Goal: Task Accomplishment & Management: Use online tool/utility

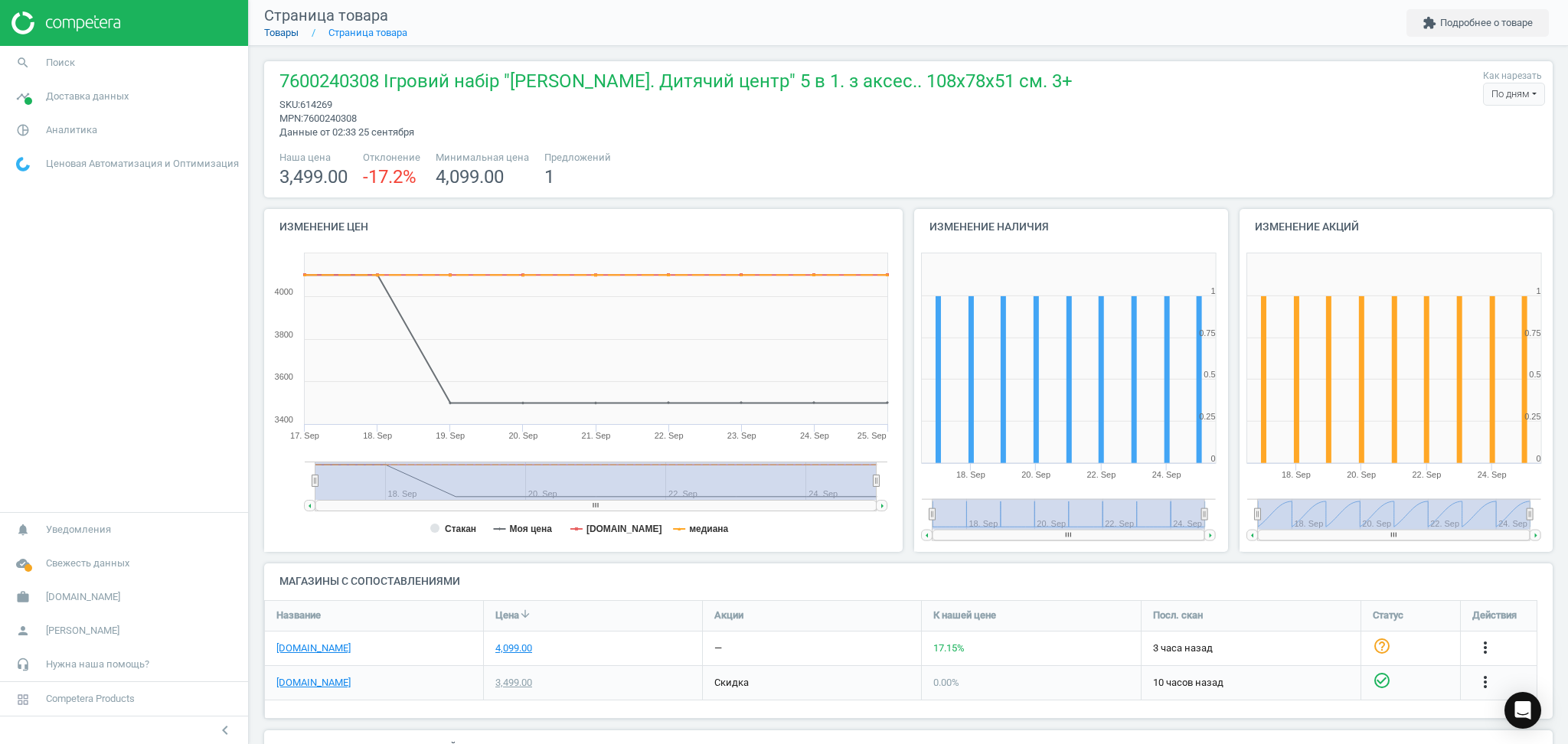
click at [283, 36] on link "Товары" at bounding box center [281, 32] width 35 height 11
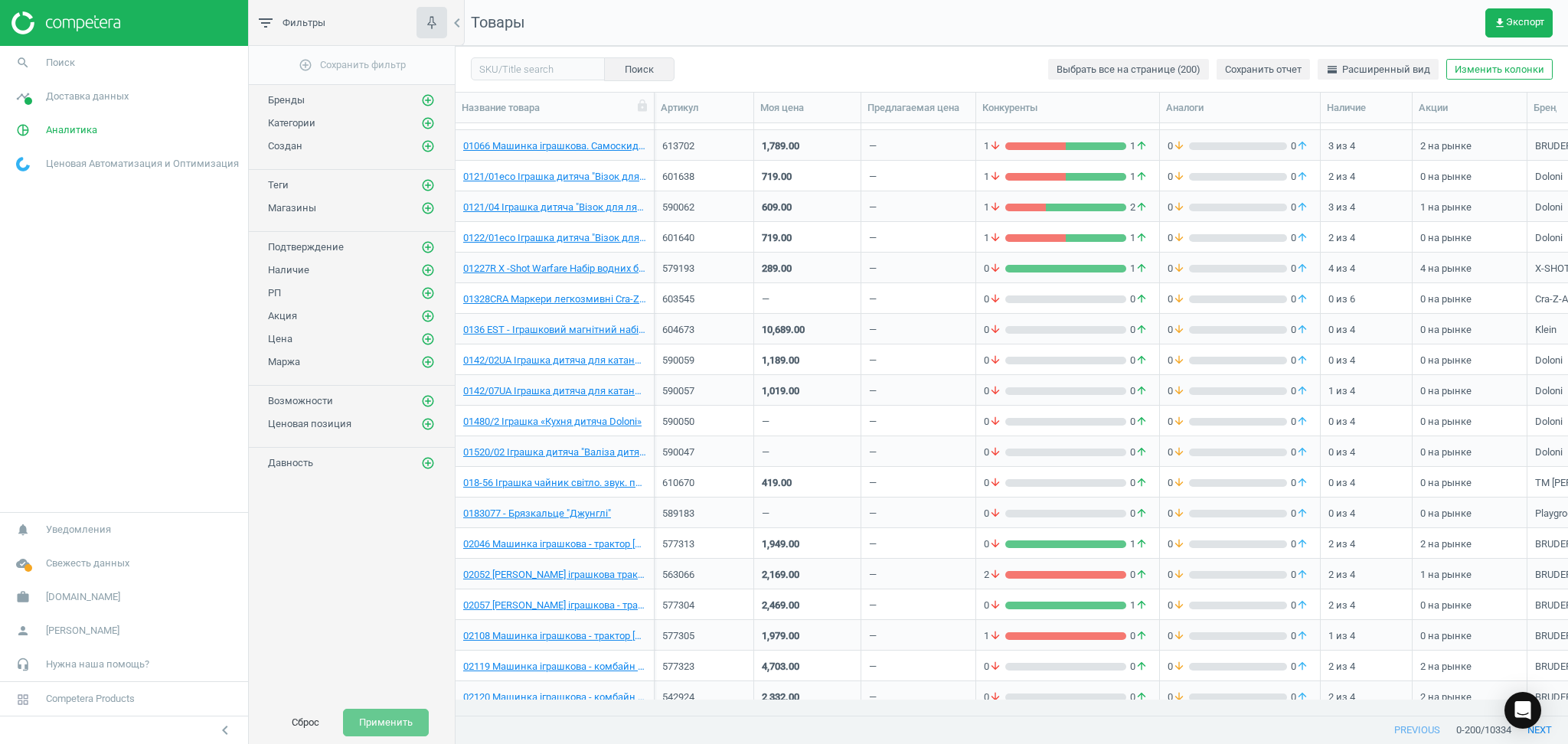
scroll to position [1122, 0]
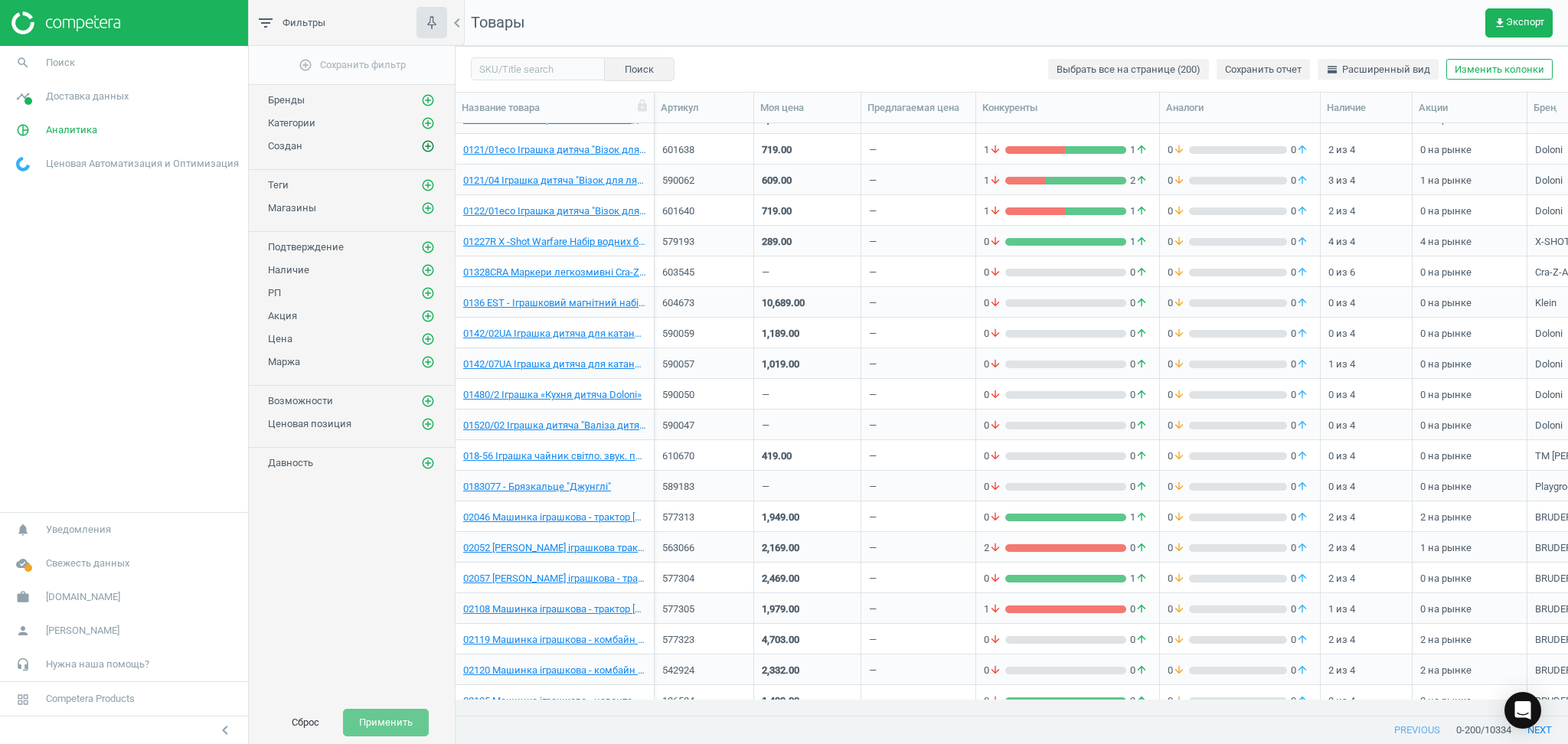
click at [425, 149] on icon "add_circle_outline" at bounding box center [427, 145] width 14 height 14
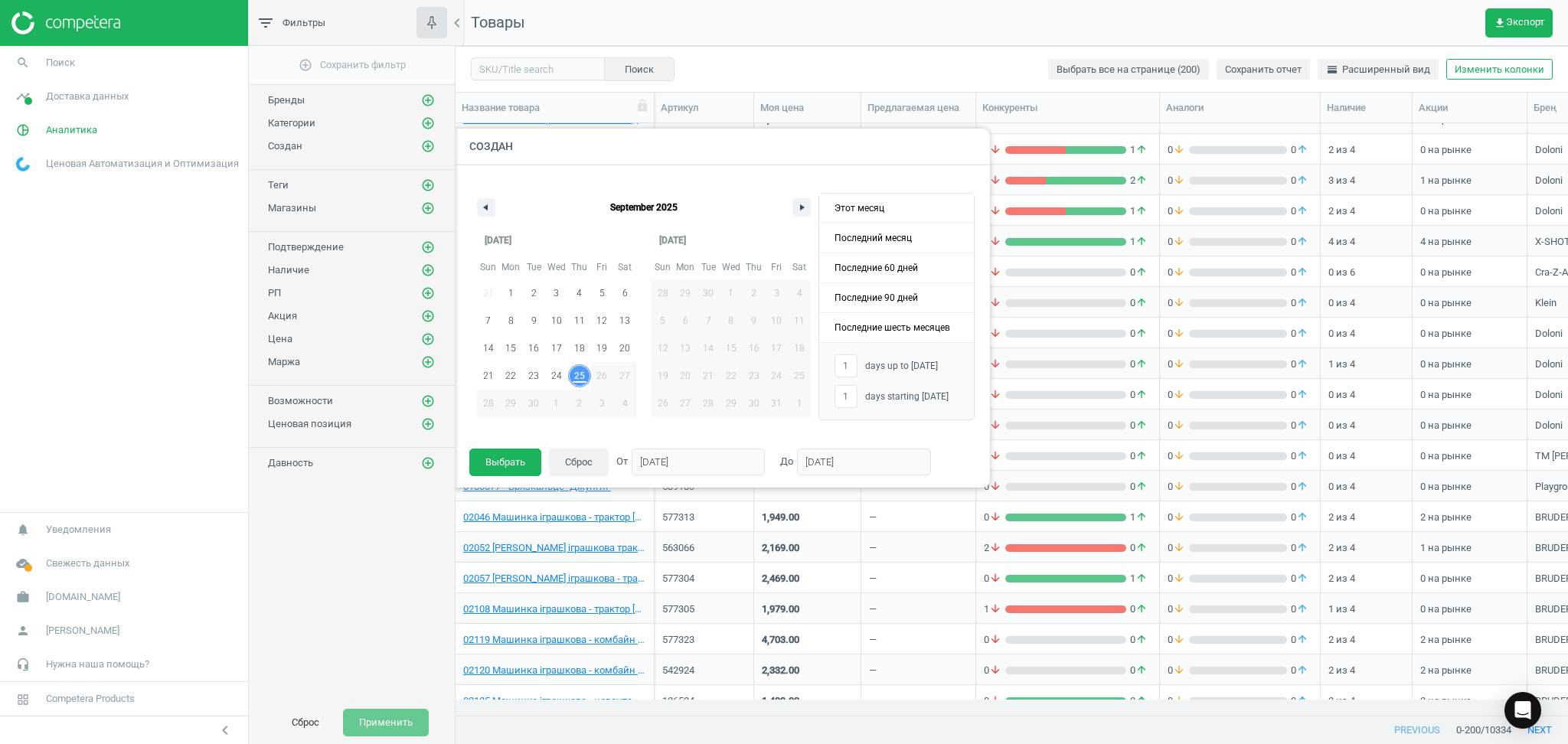
click at [578, 380] on span "25" at bounding box center [579, 376] width 10 height 27
click at [504, 461] on button "Выбрать" at bounding box center [505, 463] width 72 height 27
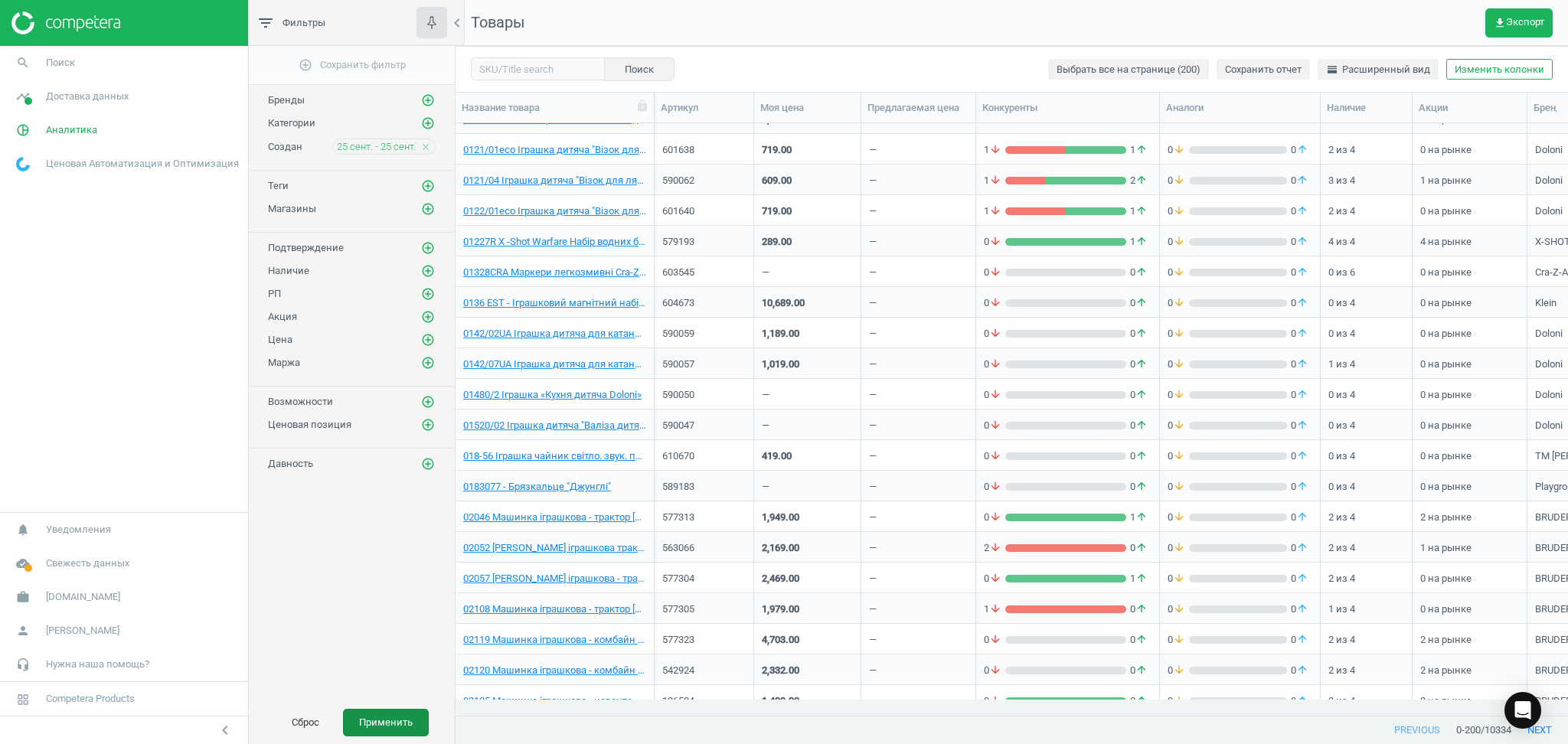
click at [378, 712] on button "Применить" at bounding box center [386, 723] width 86 height 27
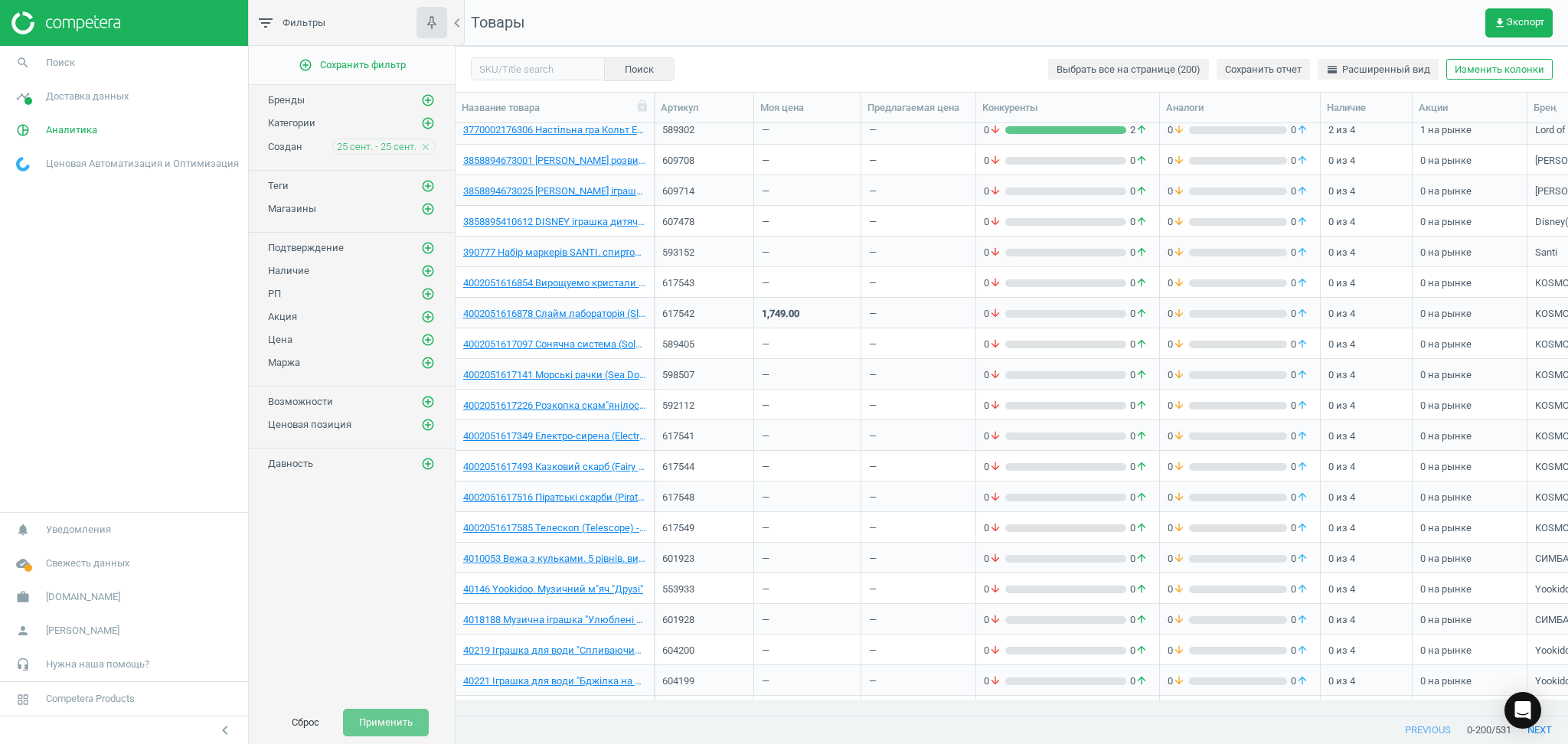
scroll to position [2859, 0]
click at [947, 288] on div "—" at bounding box center [918, 281] width 99 height 27
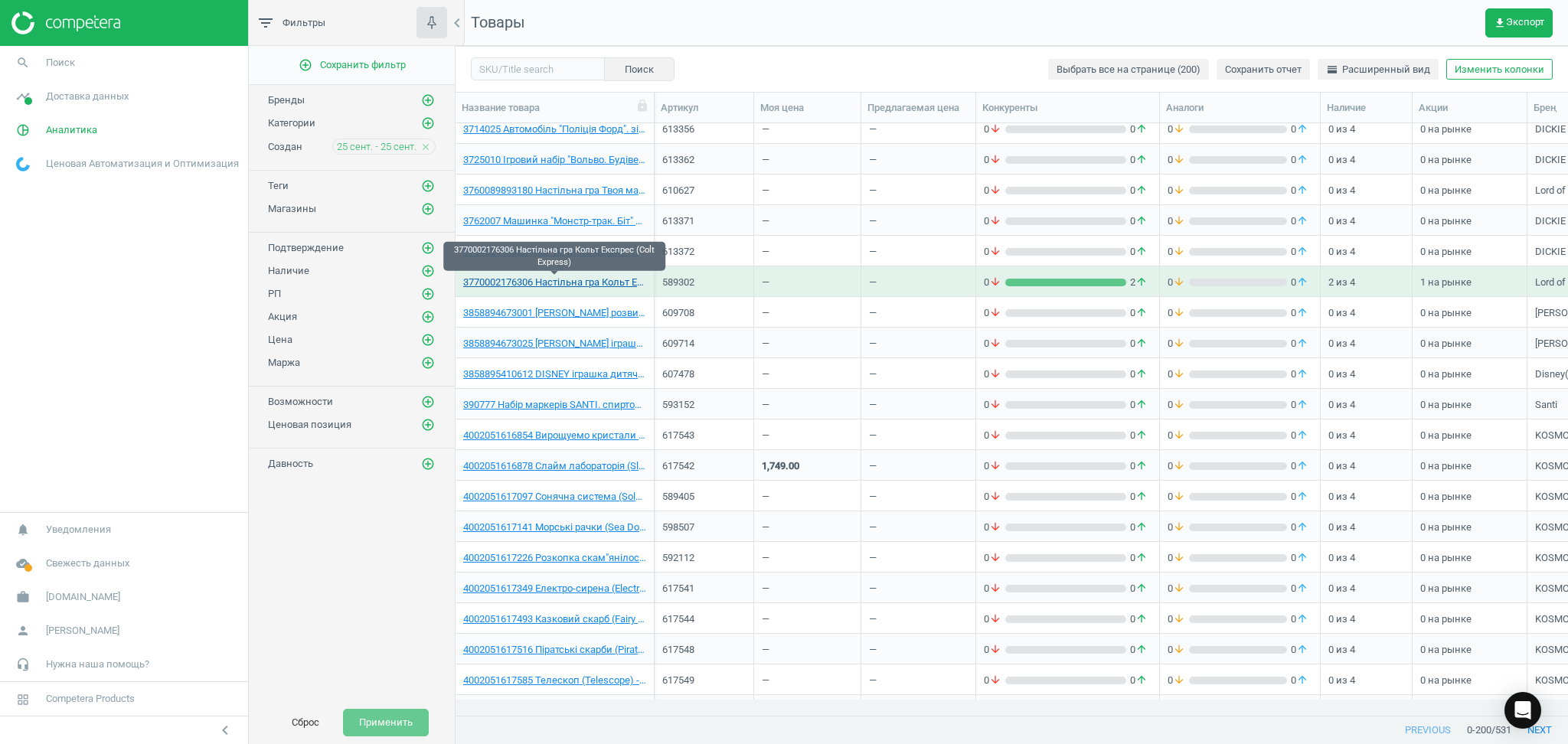
click at [529, 281] on link "3770002176306 Настільна гра Кольт Експрес (Colt Express)" at bounding box center [555, 282] width 183 height 14
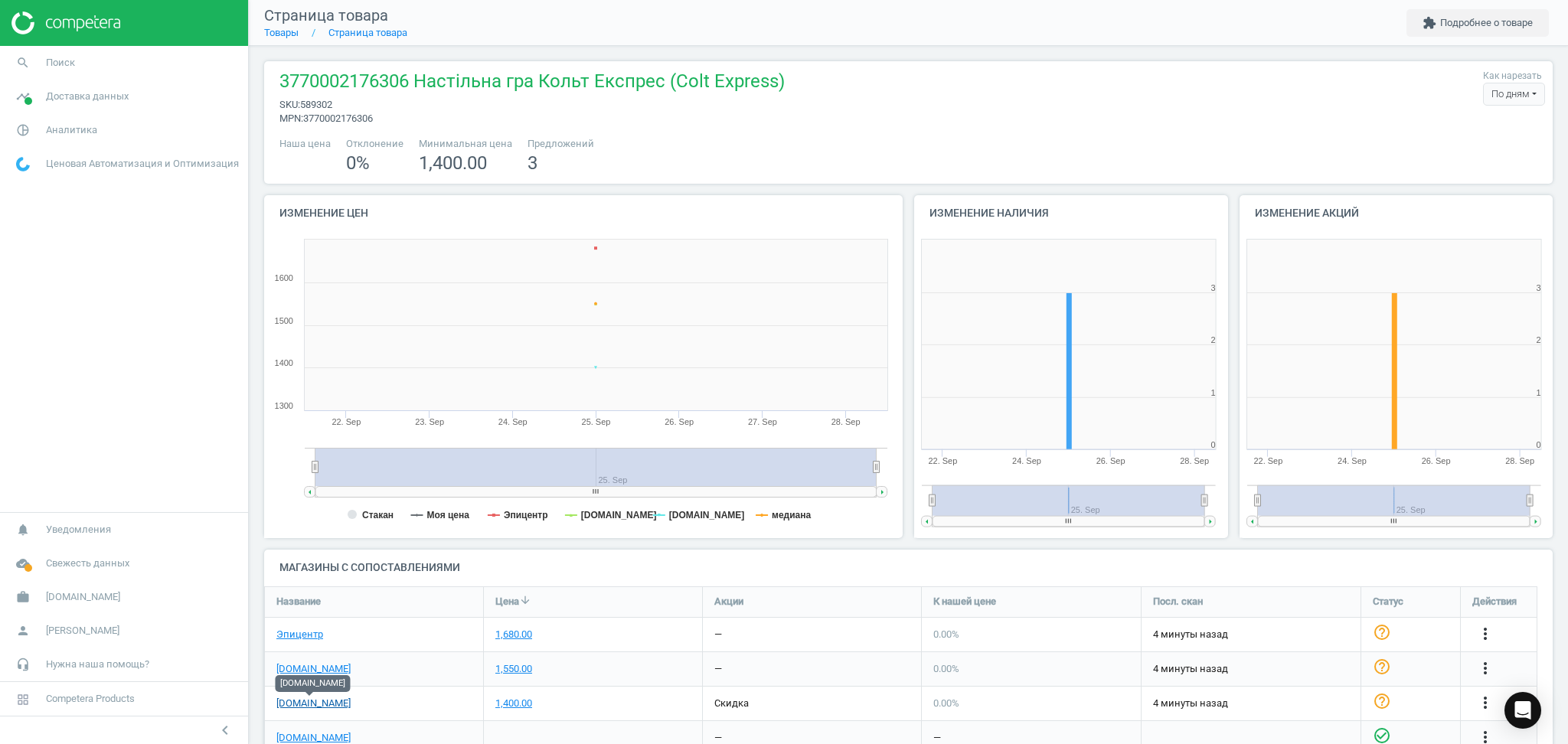
click at [308, 703] on link "[DOMAIN_NAME]" at bounding box center [313, 703] width 74 height 14
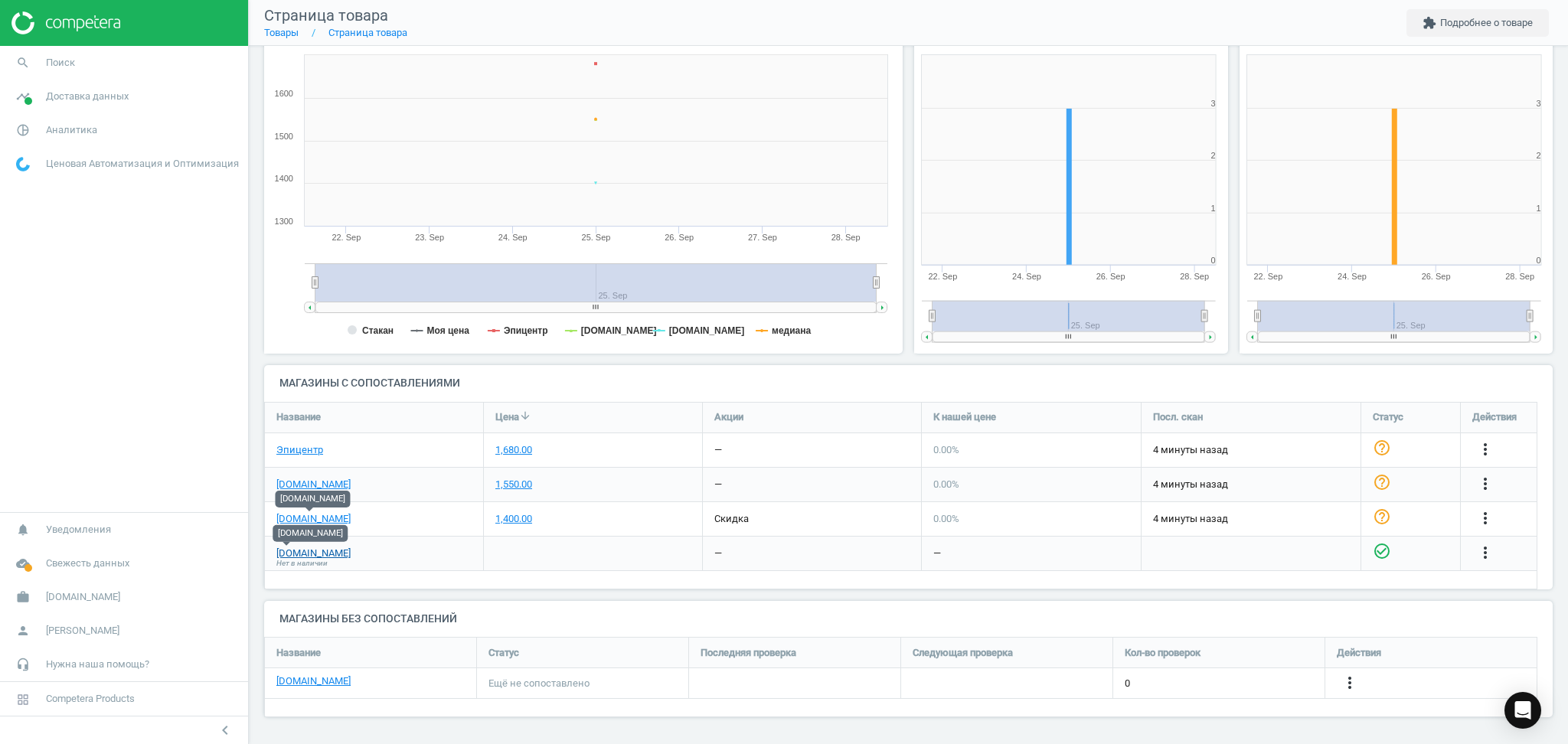
click at [289, 554] on link "[DOMAIN_NAME]" at bounding box center [313, 554] width 74 height 14
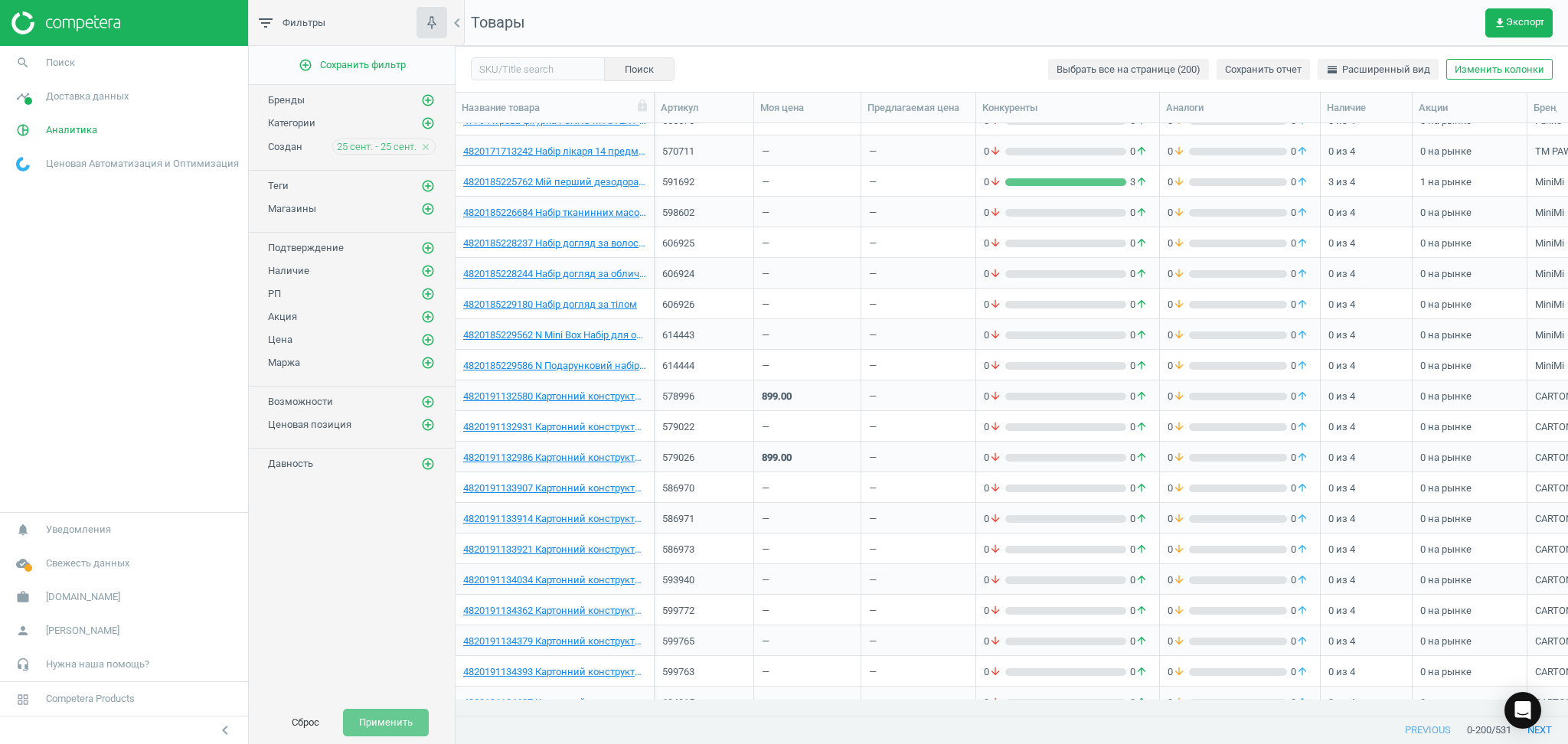
scroll to position [3886, 0]
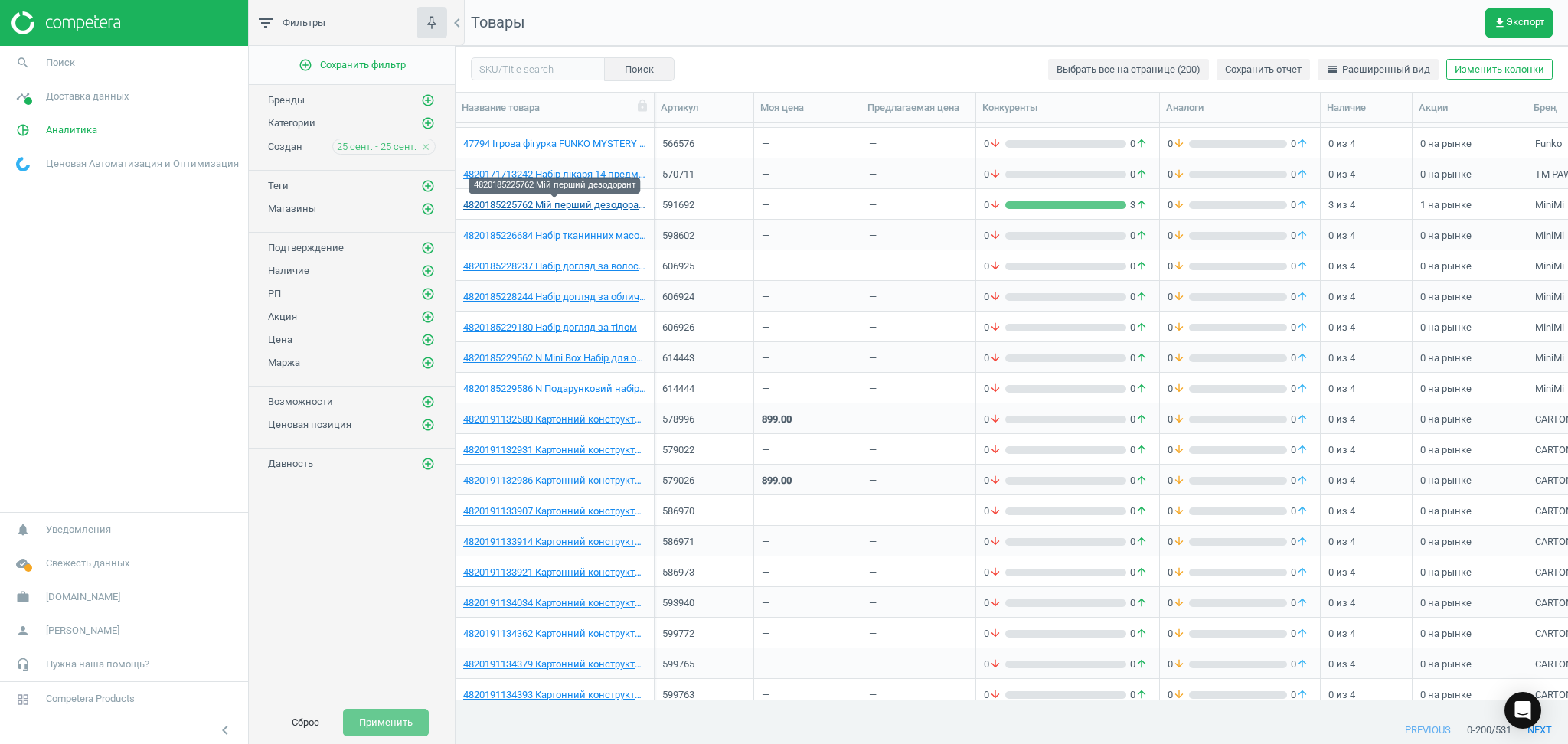
click at [596, 205] on link "4820185225762 Мій перший дезодорант" at bounding box center [555, 205] width 183 height 14
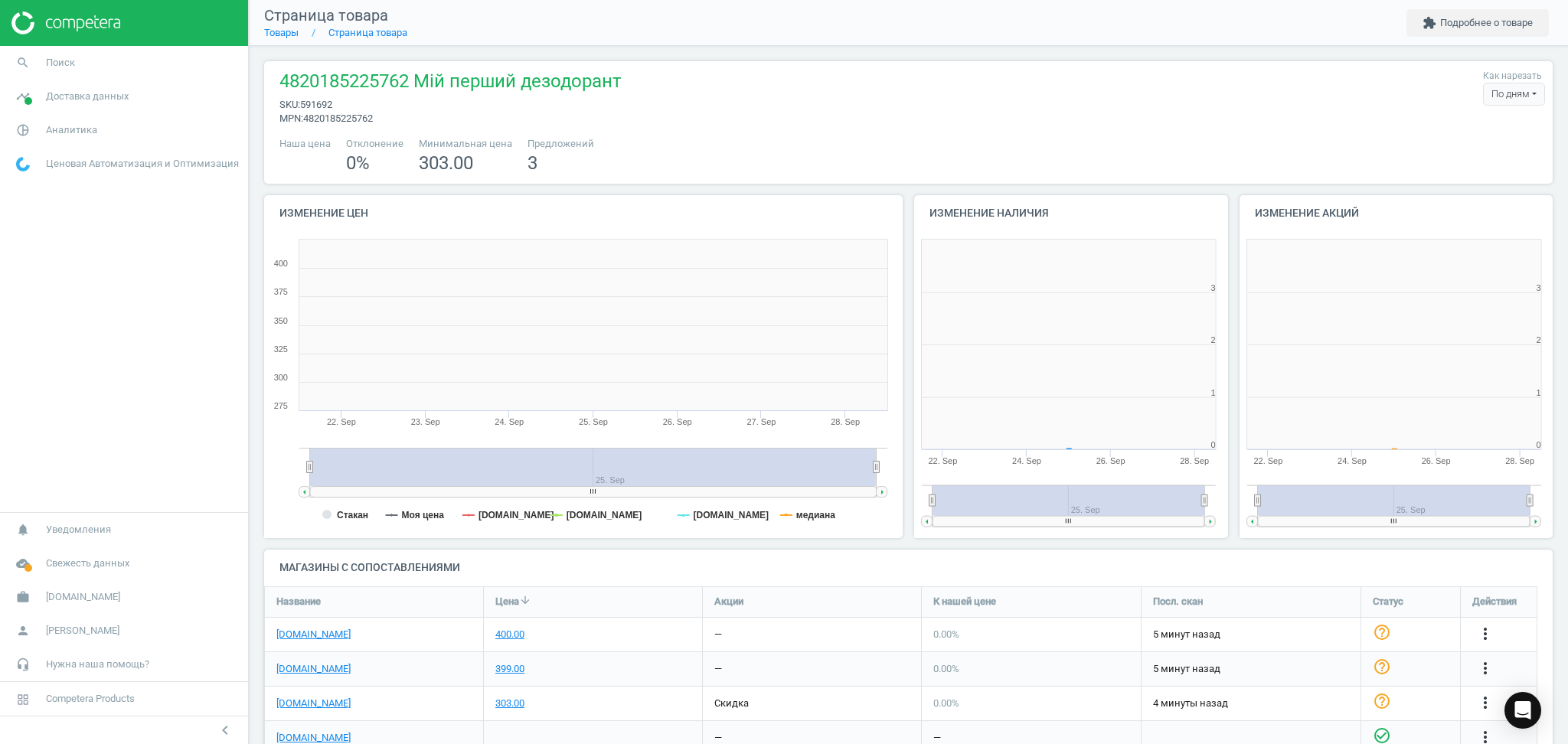
scroll to position [8, 7]
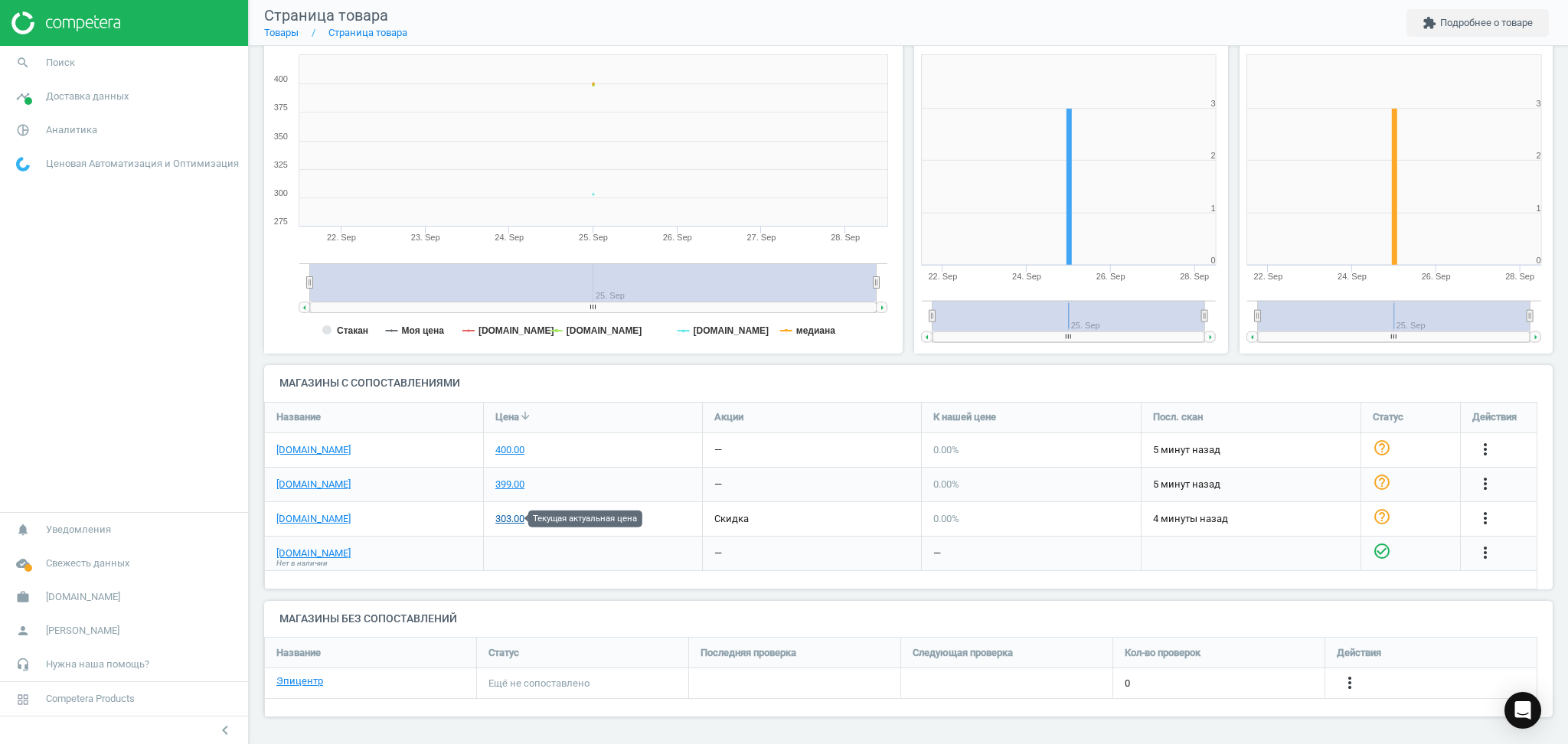
click at [503, 522] on div "303.00" at bounding box center [510, 519] width 29 height 14
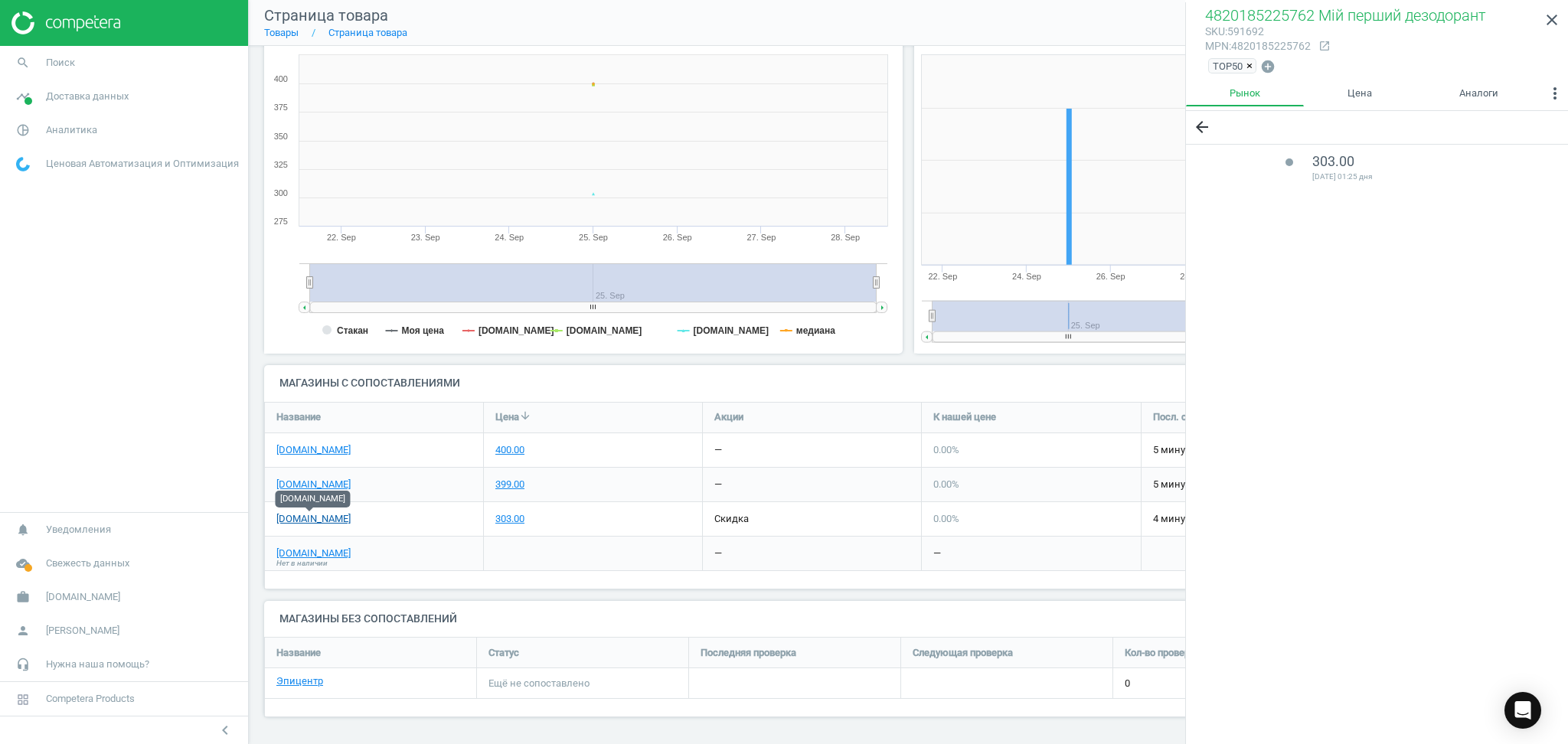
click at [312, 521] on link "[DOMAIN_NAME]" at bounding box center [313, 519] width 74 height 14
click at [297, 449] on link "[DOMAIN_NAME]" at bounding box center [313, 450] width 74 height 14
click at [282, 552] on link "[DOMAIN_NAME]" at bounding box center [313, 554] width 74 height 14
click at [1547, 15] on icon "close" at bounding box center [1552, 19] width 18 height 18
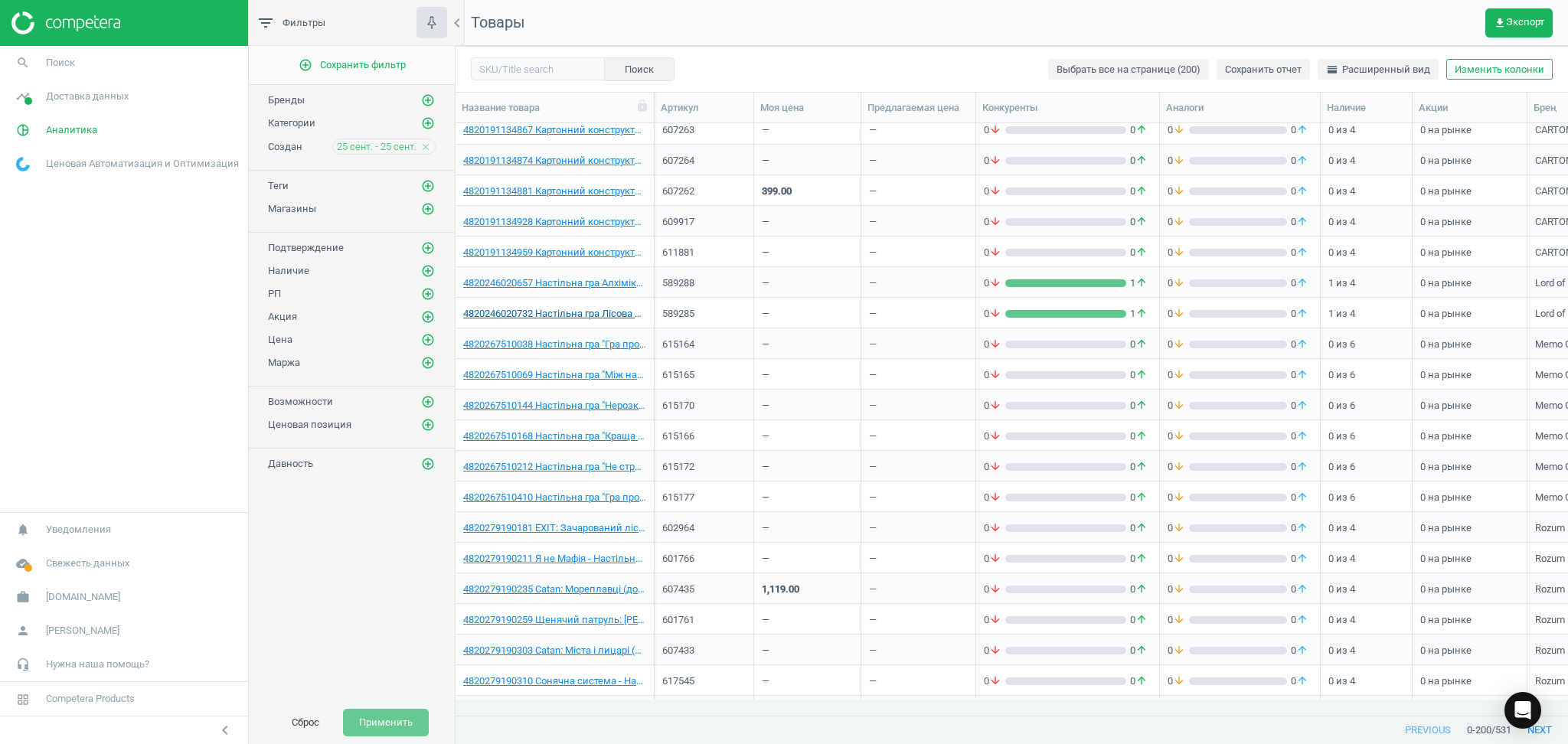
scroll to position [4834, 0]
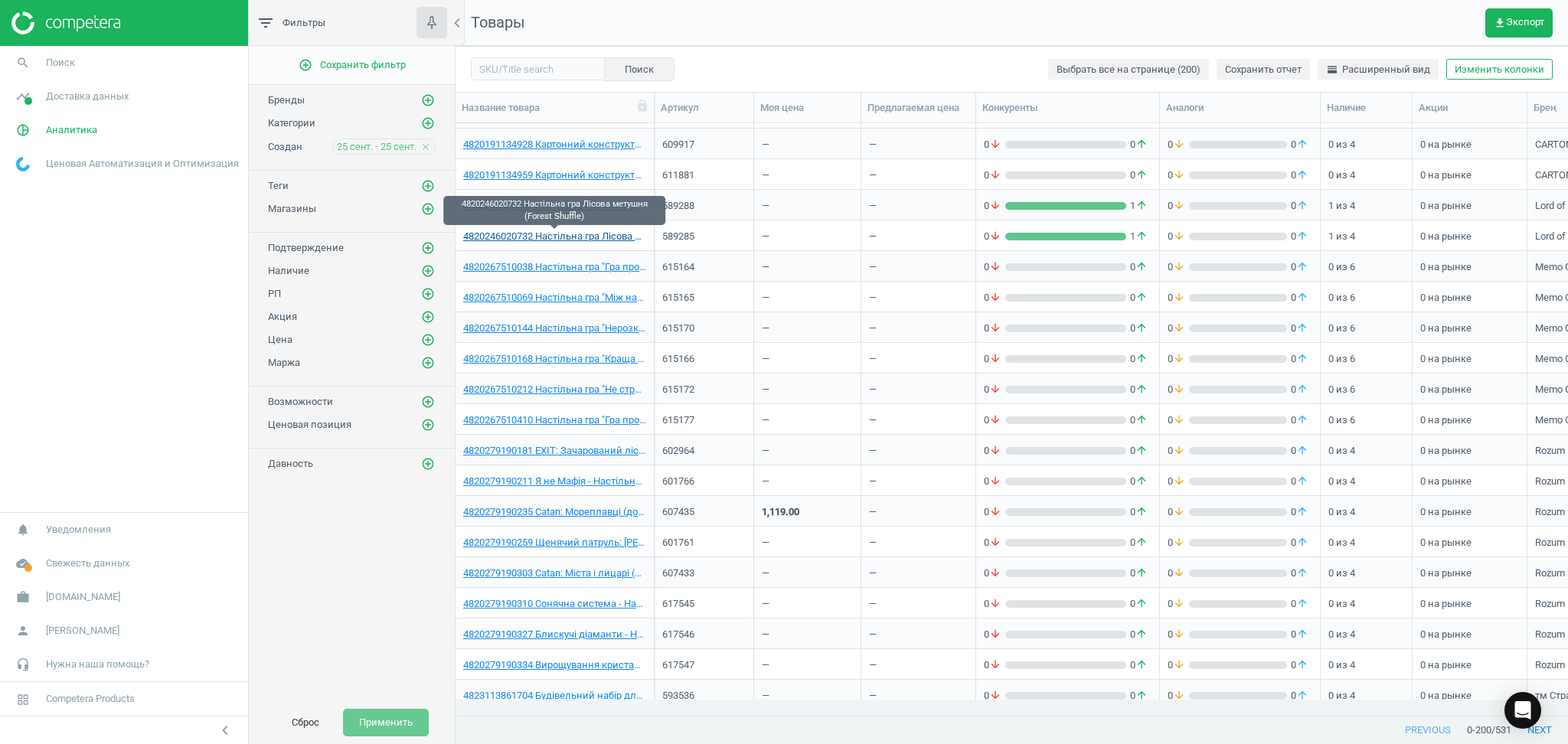
click at [595, 237] on link "4820246020732 Настільна гра Лісова метушня (Forest Shuffle)" at bounding box center [555, 236] width 183 height 14
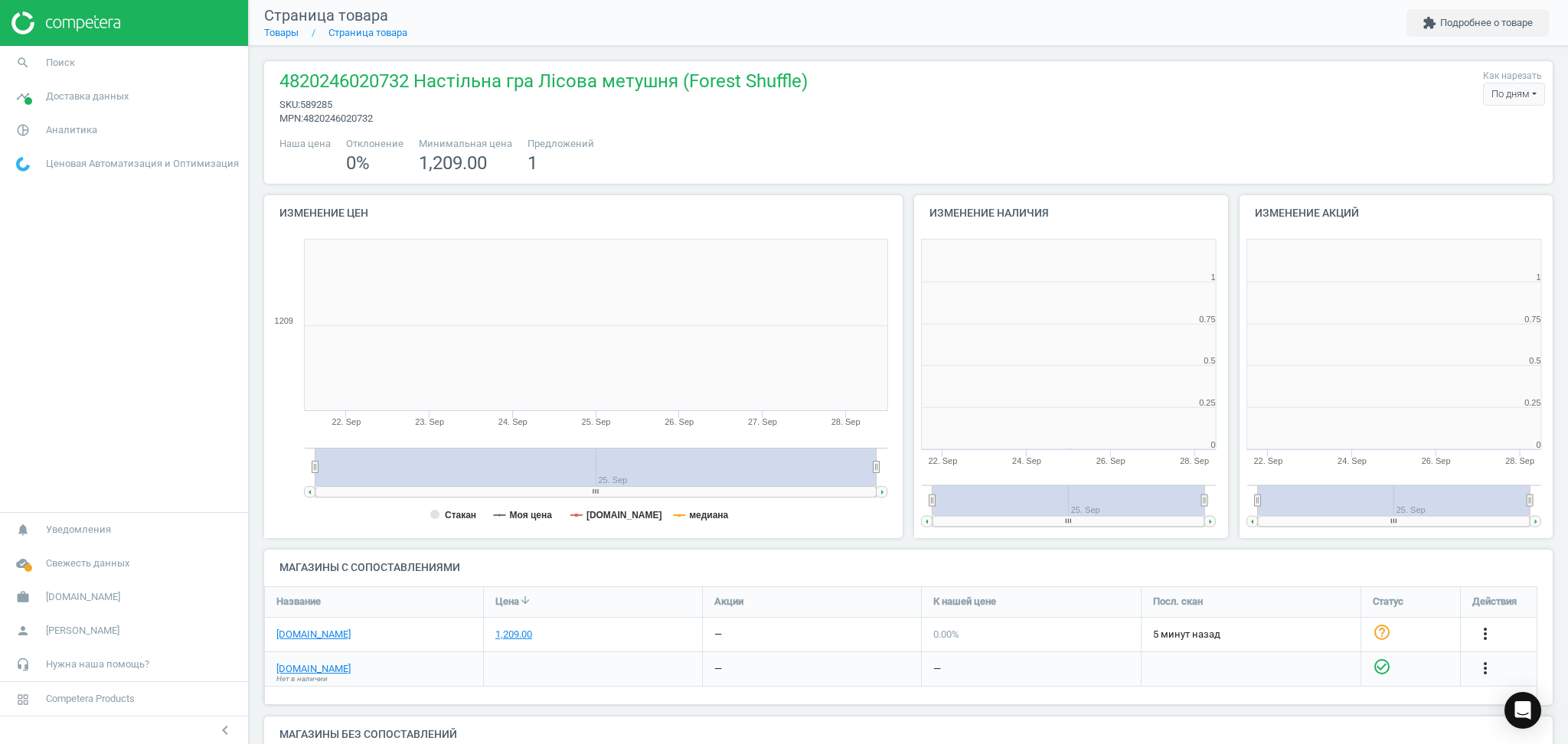
scroll to position [8, 7]
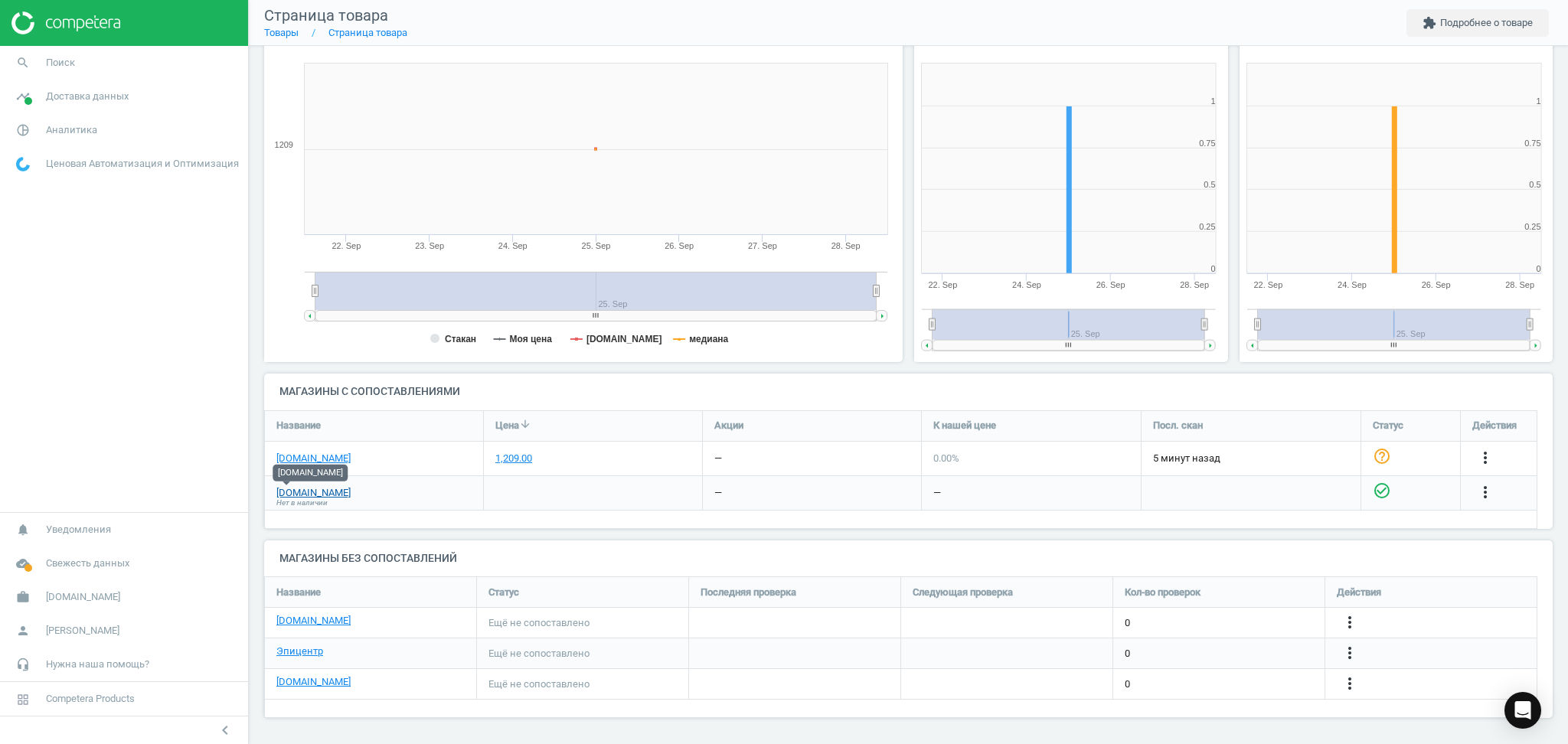
click at [286, 492] on link "[DOMAIN_NAME]" at bounding box center [313, 493] width 74 height 14
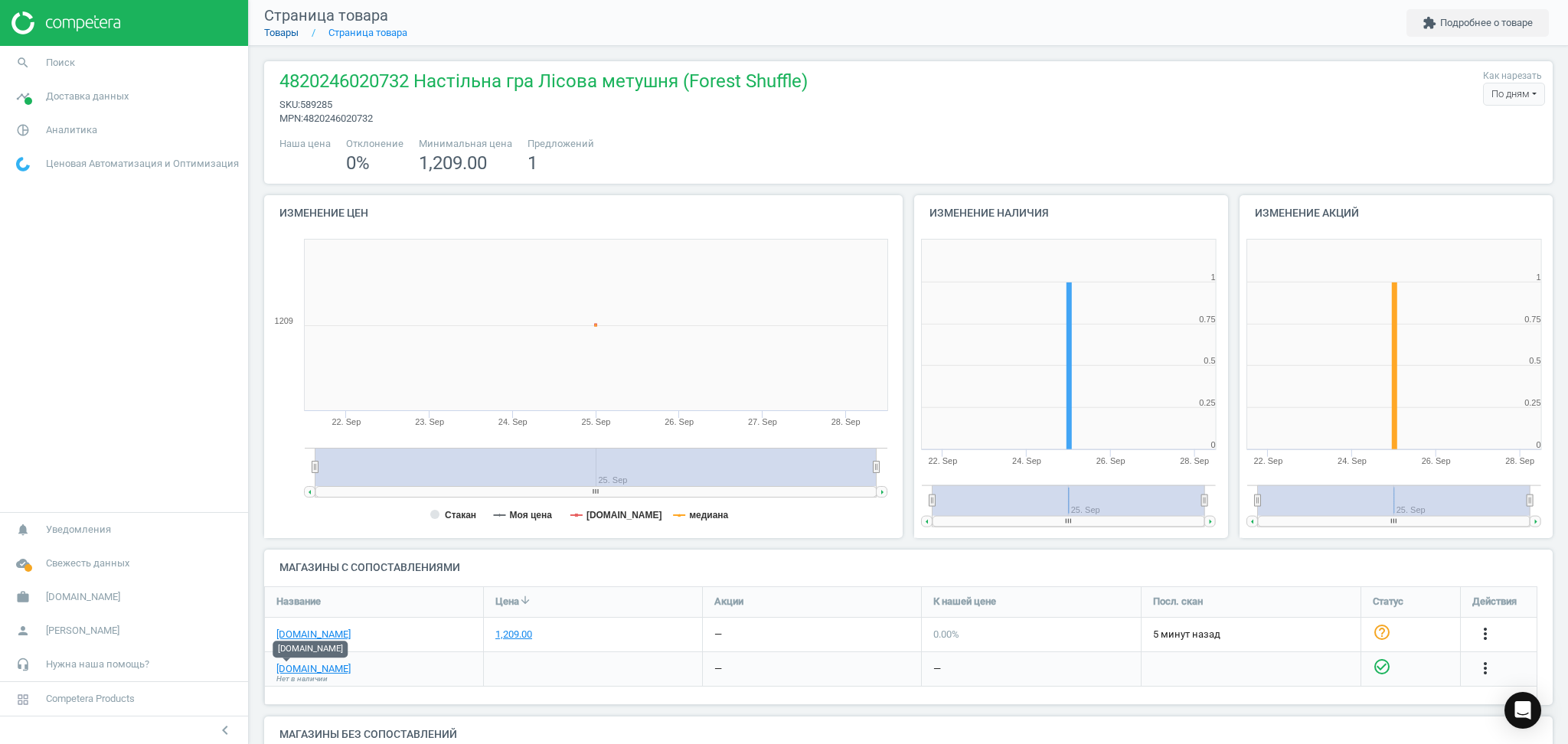
click at [276, 35] on link "Товары" at bounding box center [281, 32] width 35 height 11
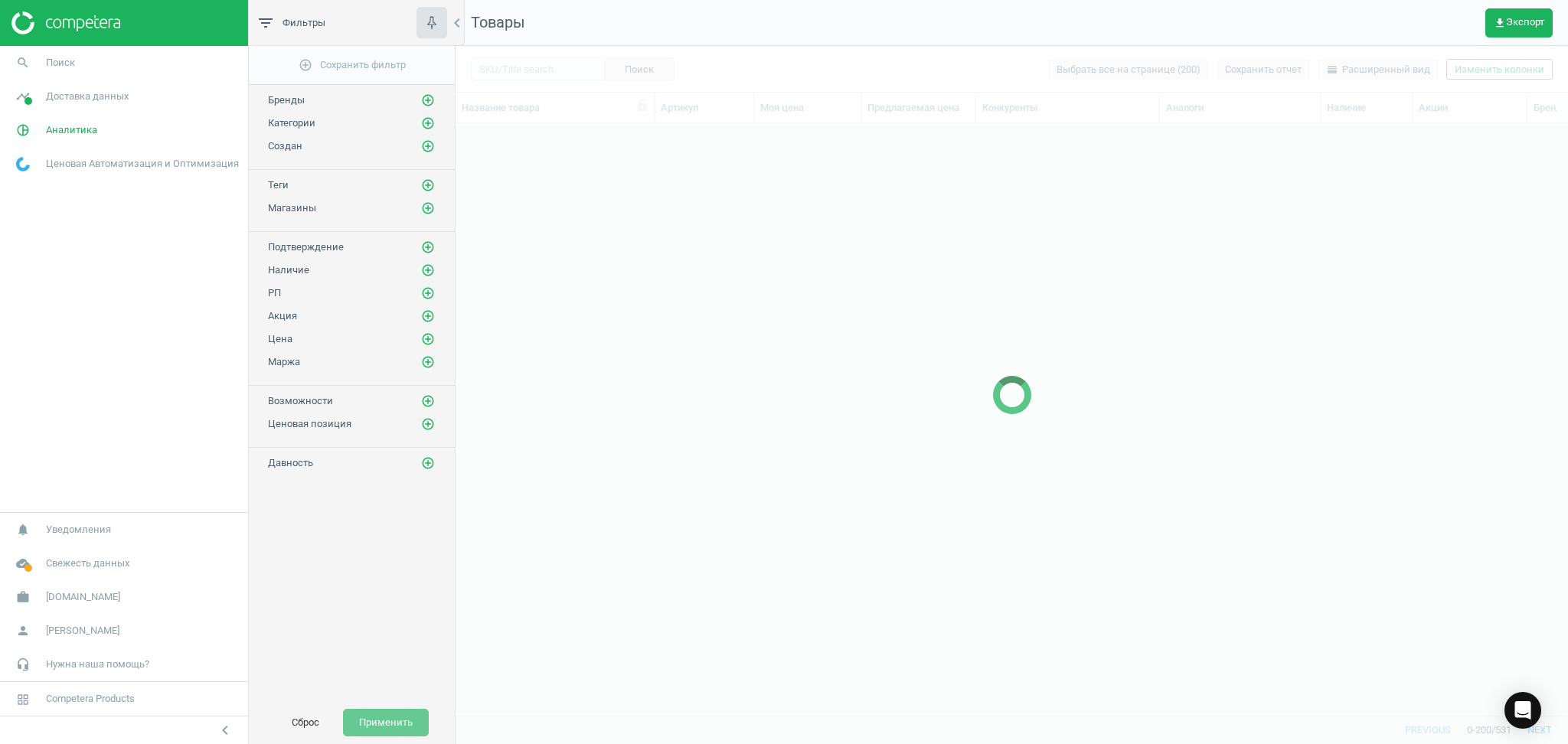
scroll to position [4385, 0]
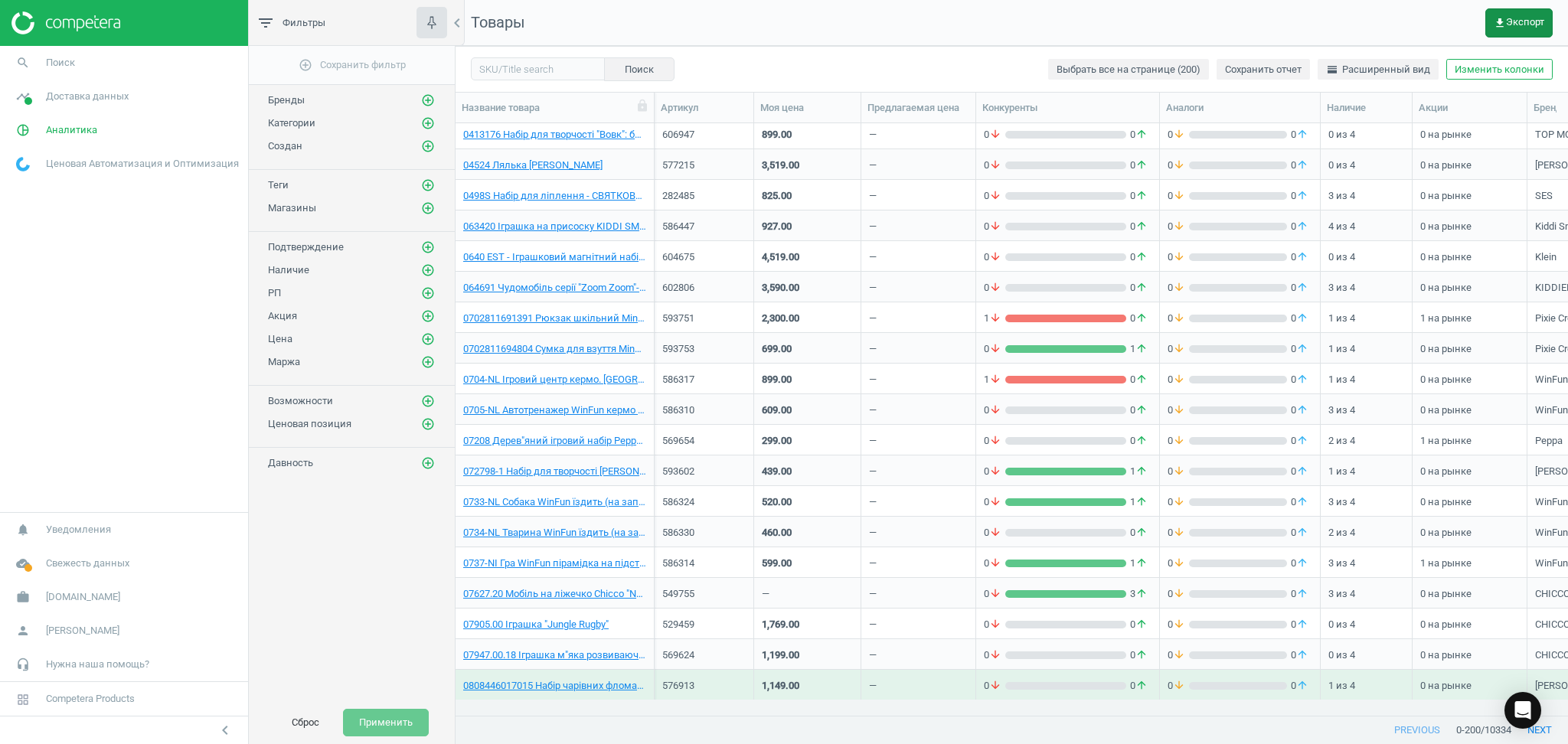
click at [1524, 18] on span "get_app Экспорт" at bounding box center [1519, 22] width 51 height 12
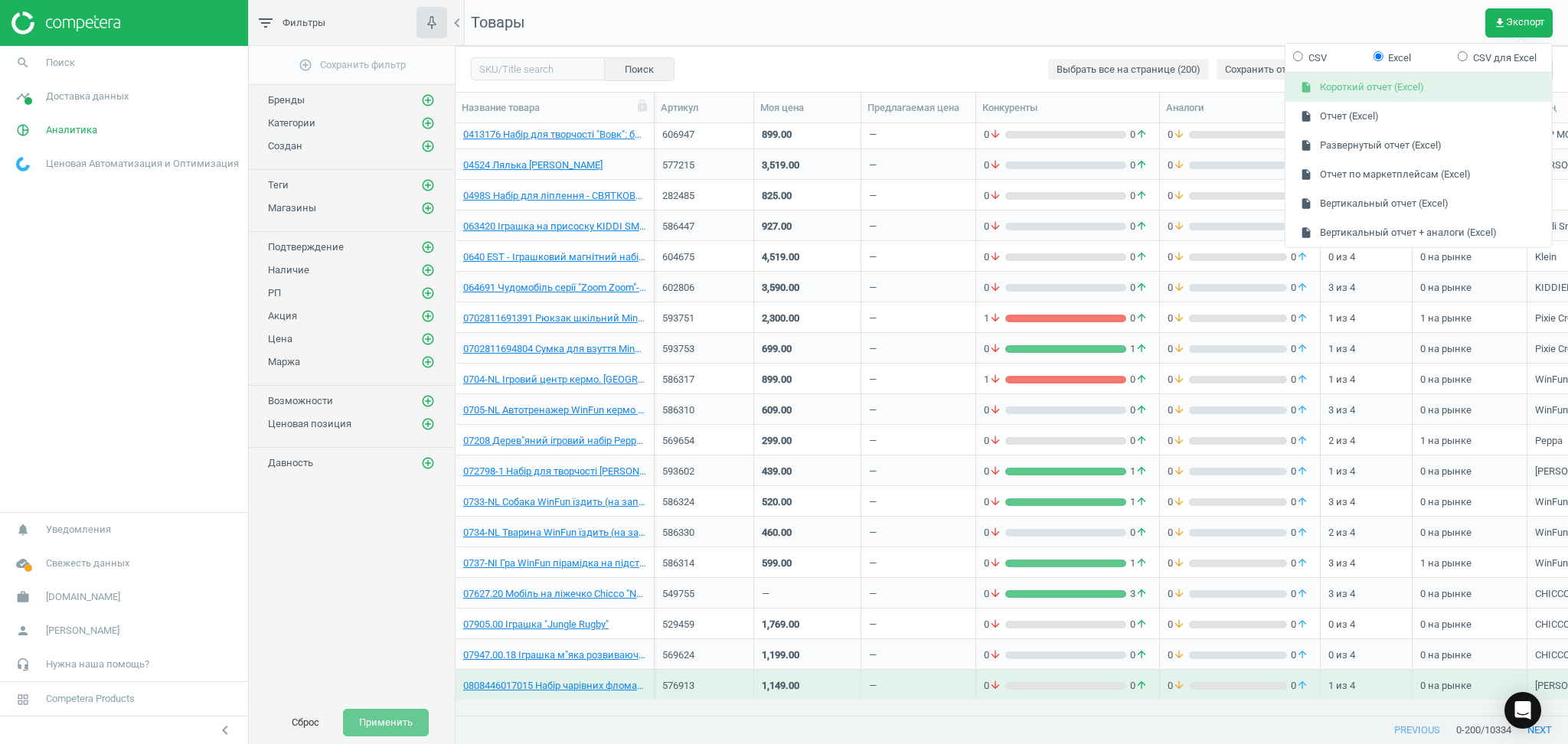
click at [1329, 89] on button "insert_drive_file Короткий отчет (Excel)" at bounding box center [1419, 88] width 267 height 29
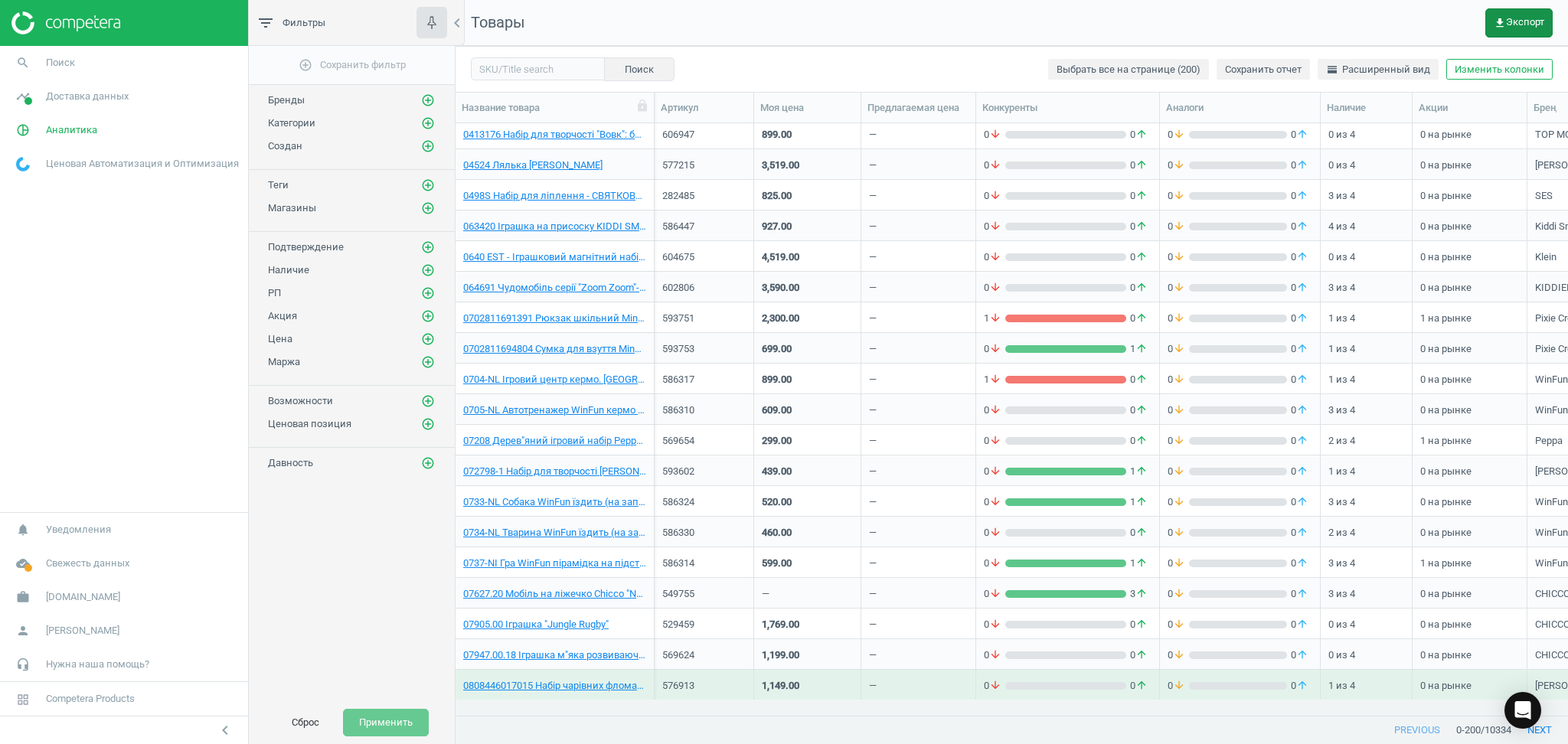
click at [1522, 19] on span "get_app Экспорт" at bounding box center [1519, 22] width 51 height 12
